Goal: Transaction & Acquisition: Purchase product/service

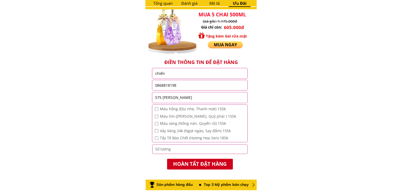
scroll to position [542, 0]
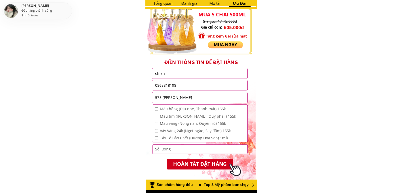
click at [157, 108] on input "checkbox" at bounding box center [156, 108] width 3 height 3
checkbox input "true"
click at [156, 116] on input "checkbox" at bounding box center [156, 116] width 3 height 3
checkbox input "true"
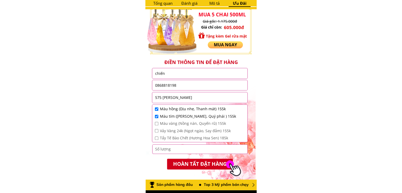
click at [202, 73] on input "chiến" at bounding box center [200, 73] width 93 height 10
type input "c"
type input "chiến"
click at [202, 84] on input "0868818198" at bounding box center [200, 85] width 93 height 10
type input "0"
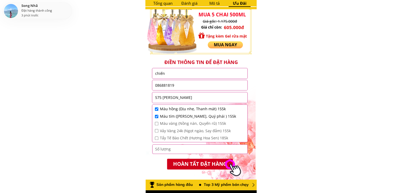
type input "0868818198"
click at [204, 96] on input "575 [PERSON_NAME]" at bounding box center [200, 97] width 93 height 11
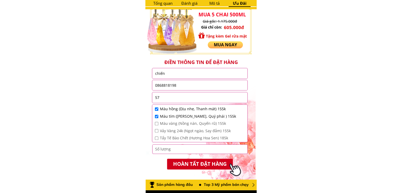
type input "5"
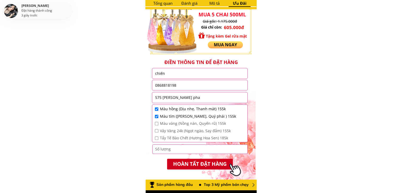
type input "575 [PERSON_NAME]"
click at [165, 149] on input "number" at bounding box center [200, 149] width 93 height 9
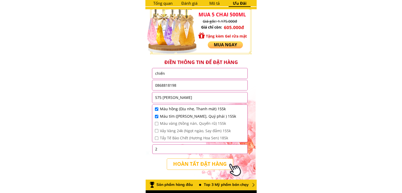
type input "2"
click at [190, 165] on p "HOÀN TẤT ĐẶT HÀNG" at bounding box center [200, 164] width 66 height 11
